Goal: Task Accomplishment & Management: Complete application form

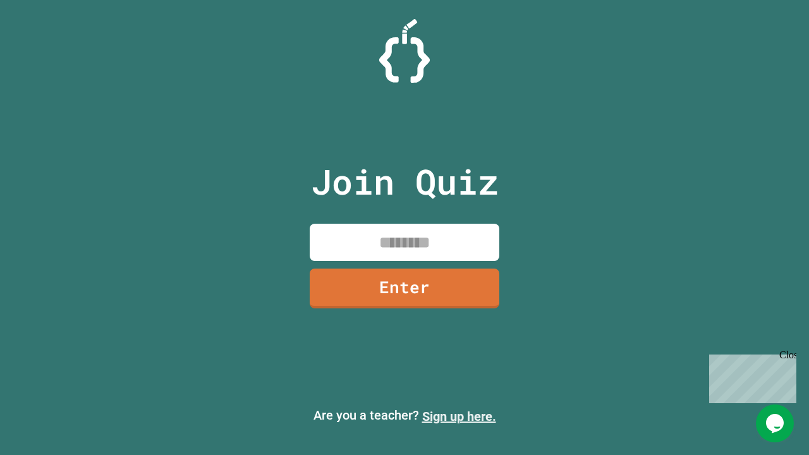
click at [459, 416] on link "Sign up here." at bounding box center [459, 416] width 74 height 15
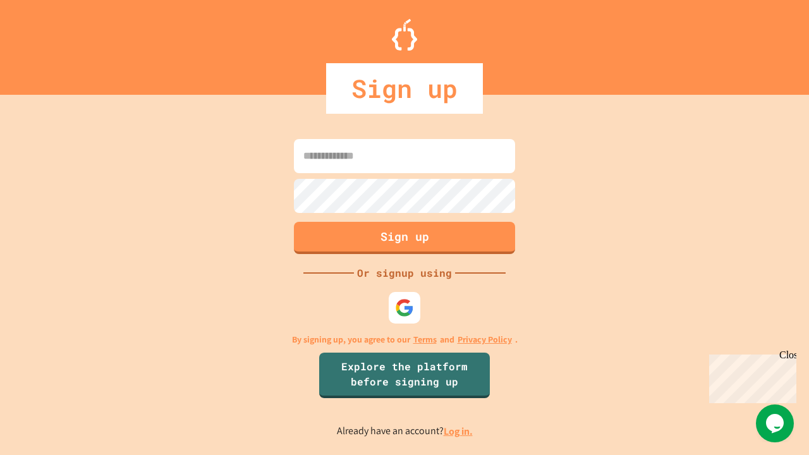
click at [459, 431] on link "Log in." at bounding box center [458, 431] width 29 height 13
